Goal: Check status: Check status

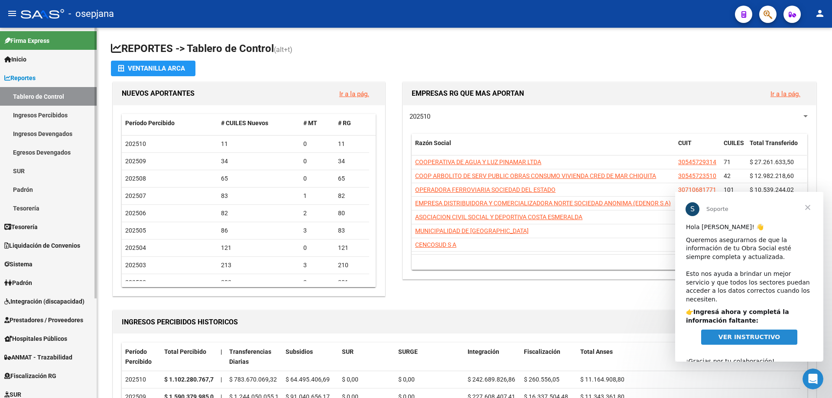
click at [42, 77] on link "Reportes" at bounding box center [48, 77] width 97 height 19
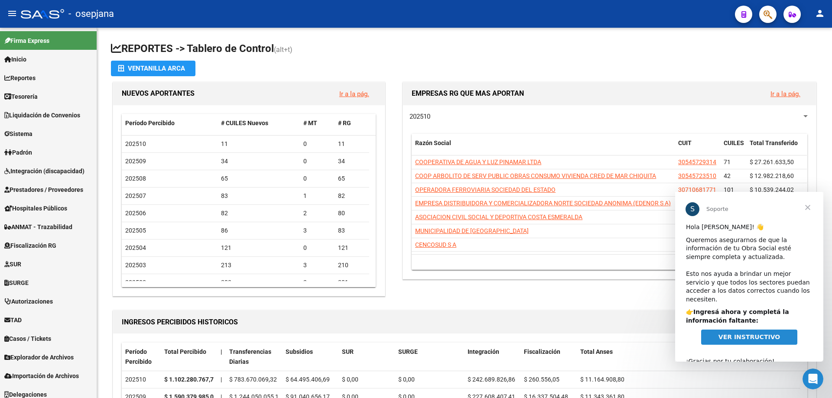
click at [809, 208] on span "Cerrar" at bounding box center [807, 207] width 31 height 31
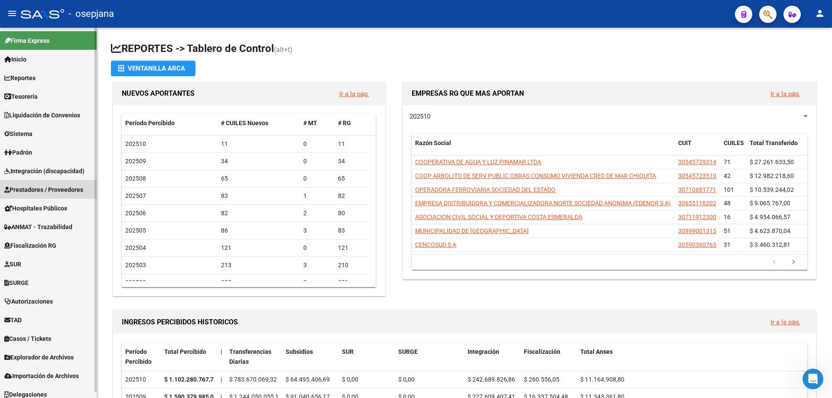
click at [47, 189] on span "Prestadores / Proveedores" at bounding box center [43, 190] width 79 height 10
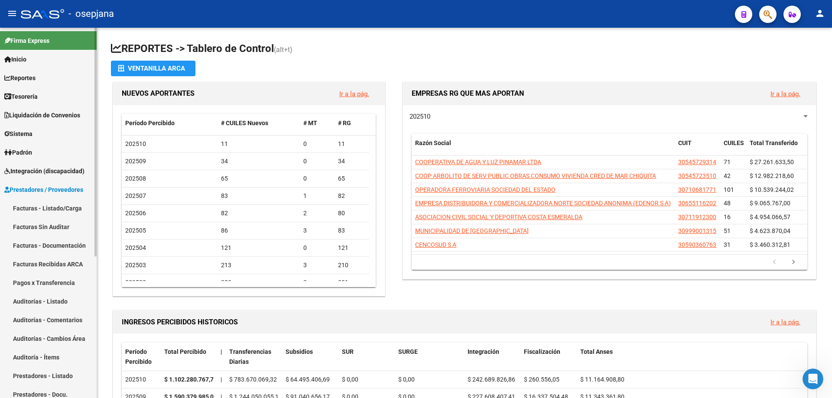
click at [46, 208] on link "Facturas - Listado/Carga" at bounding box center [48, 208] width 97 height 19
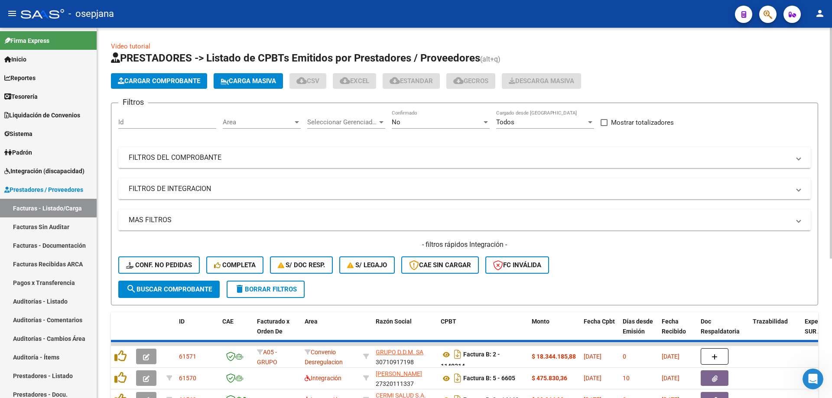
click at [355, 123] on span "Seleccionar Gerenciador" at bounding box center [342, 122] width 70 height 8
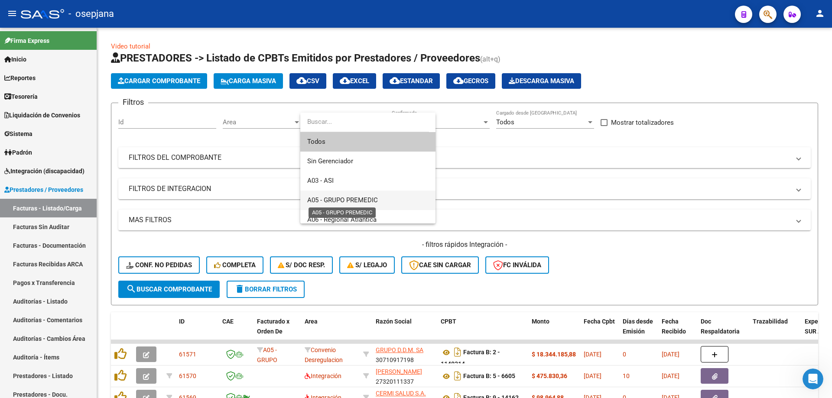
click at [351, 199] on span "A05 - GRUPO PREMEDIC" at bounding box center [342, 200] width 71 height 8
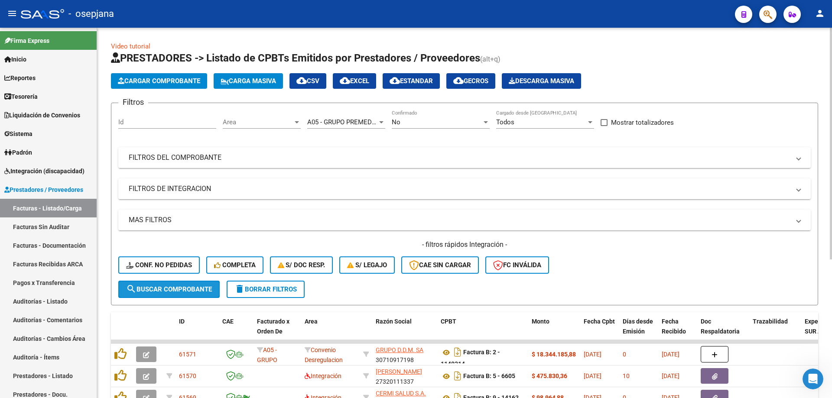
click at [169, 290] on span "search Buscar Comprobante" at bounding box center [169, 290] width 86 height 8
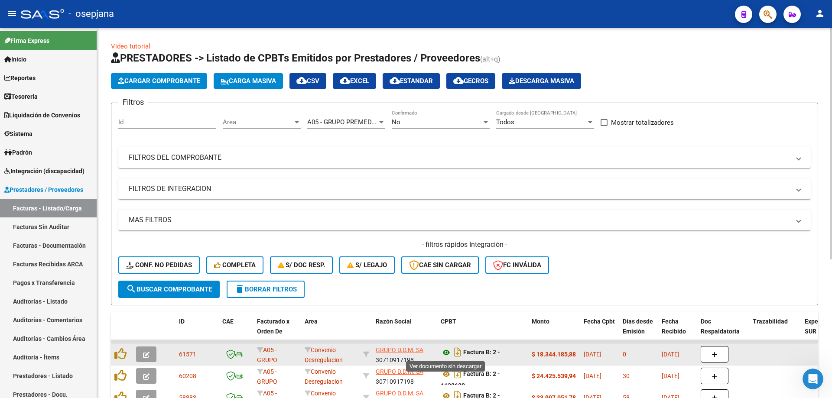
click at [446, 351] on icon at bounding box center [446, 353] width 11 height 10
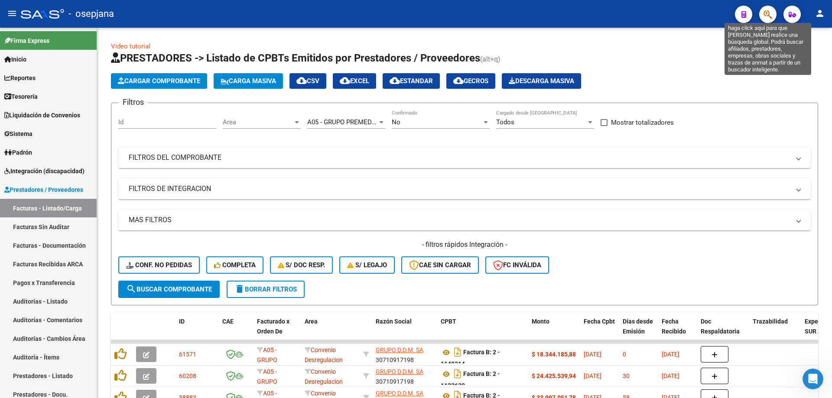
click at [767, 15] on icon "button" at bounding box center [768, 15] width 9 height 10
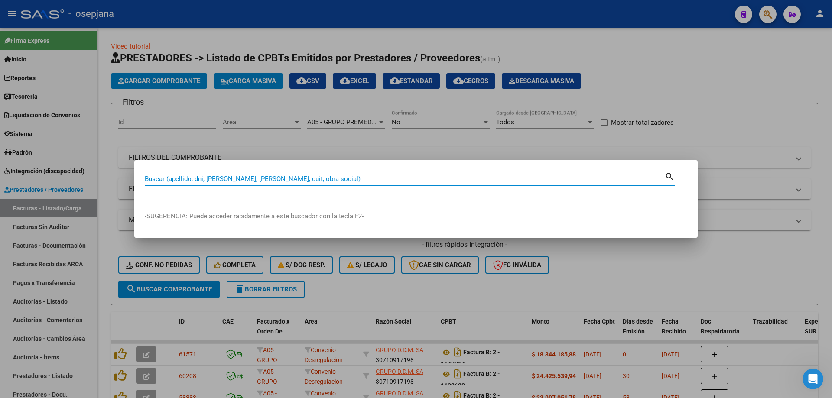
paste input "94671171"
type input "94671171"
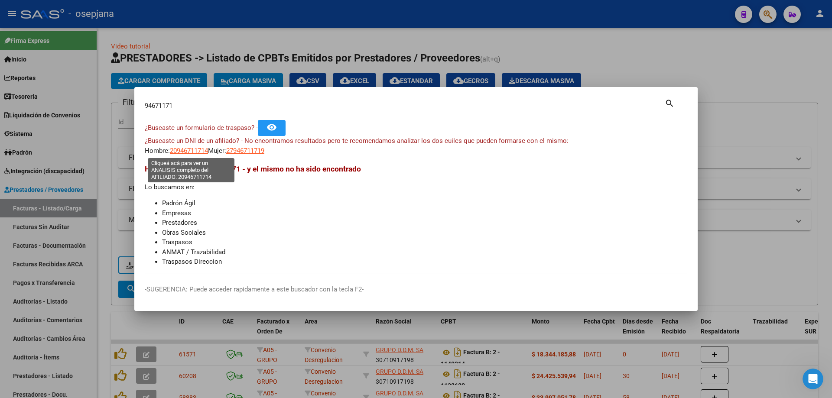
click at [195, 150] on span "20946711714" at bounding box center [189, 151] width 38 height 8
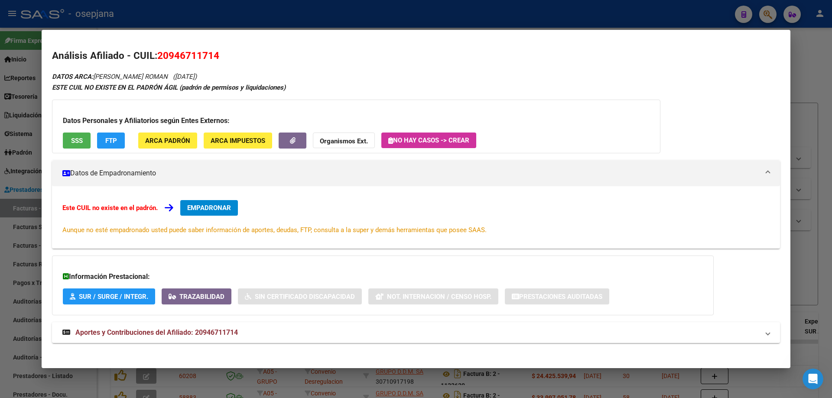
scroll to position [5, 0]
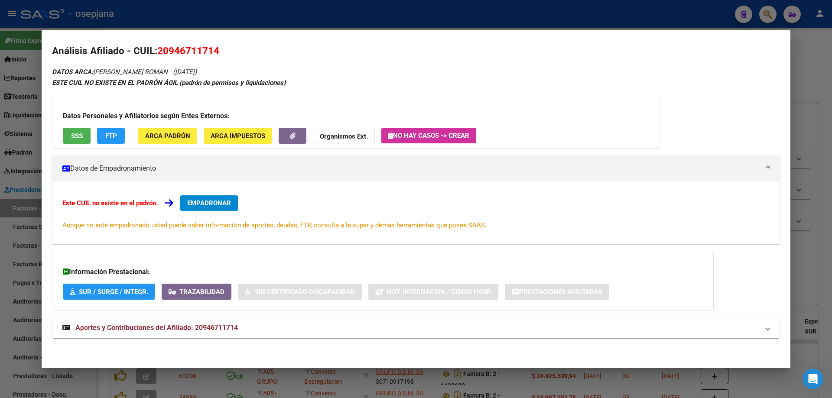
click at [205, 327] on span "Aportes y Contribuciones del Afiliado: 20946711714" at bounding box center [156, 328] width 163 height 8
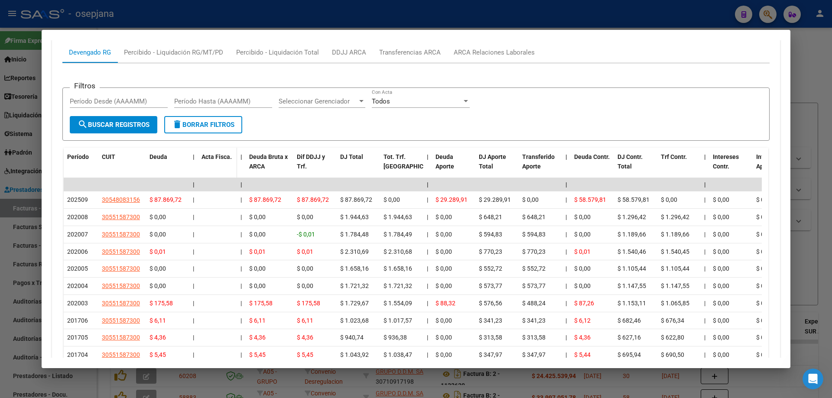
scroll to position [265, 0]
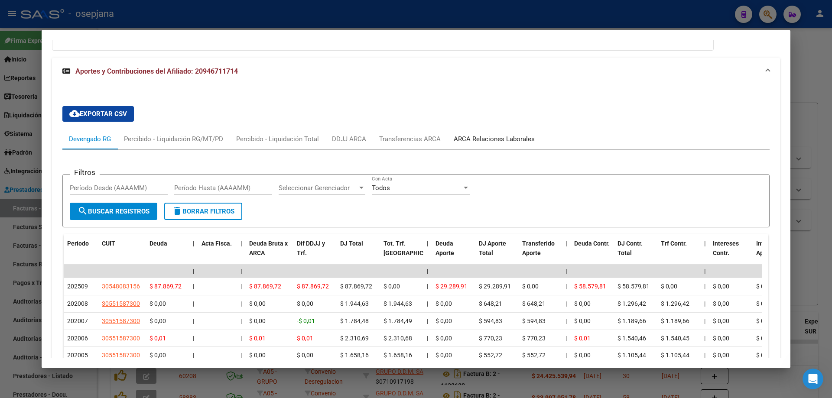
click at [487, 133] on div "ARCA Relaciones Laborales" at bounding box center [494, 139] width 94 height 21
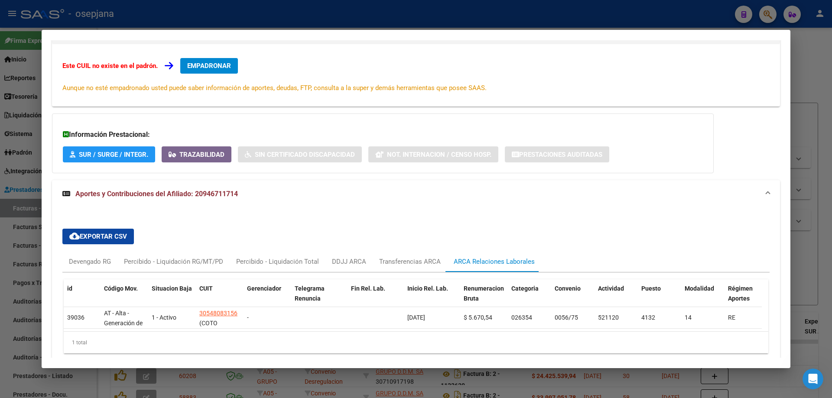
scroll to position [185, 0]
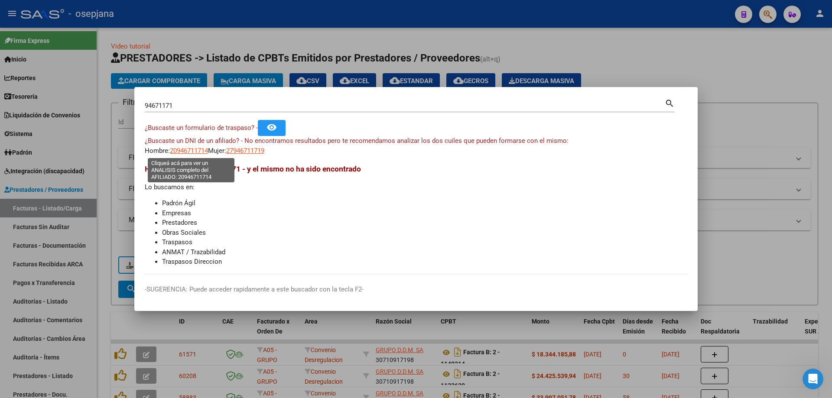
click at [199, 151] on span "20946711714" at bounding box center [189, 151] width 38 height 8
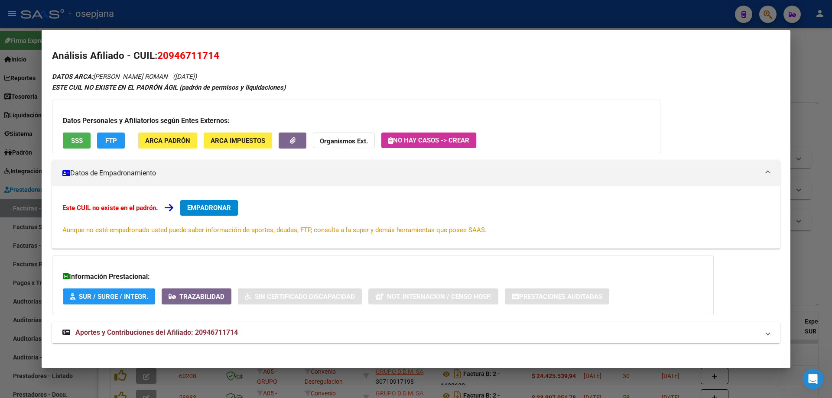
scroll to position [5, 0]
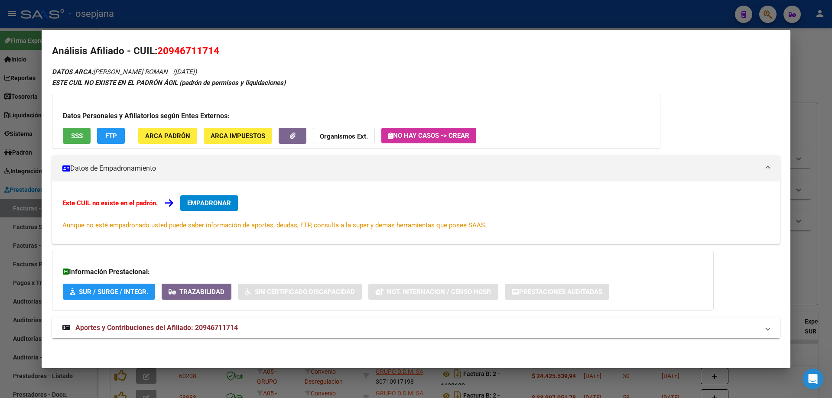
click at [154, 324] on span "Aportes y Contribuciones del Afiliado: 20946711714" at bounding box center [156, 328] width 163 height 8
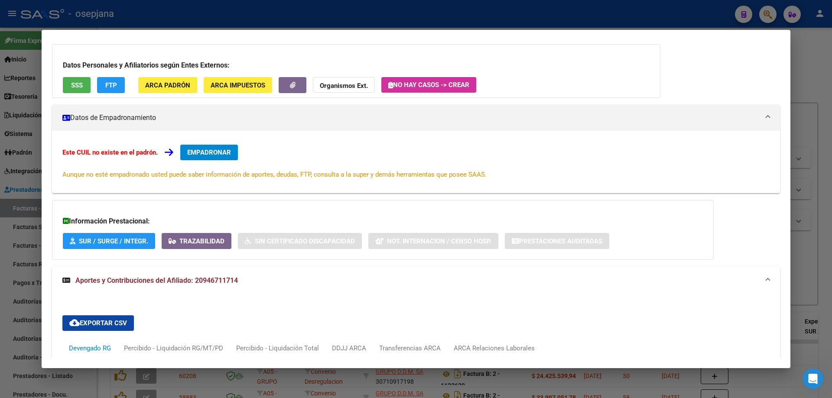
scroll to position [316, 0]
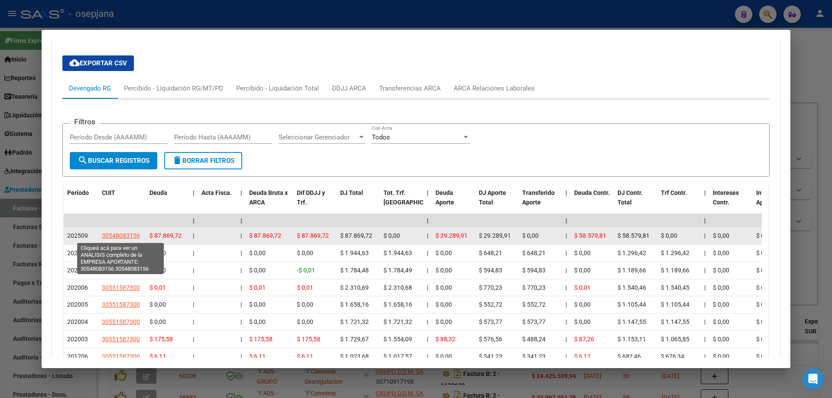
click at [120, 235] on span "30548083156" at bounding box center [121, 235] width 38 height 7
type textarea "30548083156"
